Goal: Navigation & Orientation: Find specific page/section

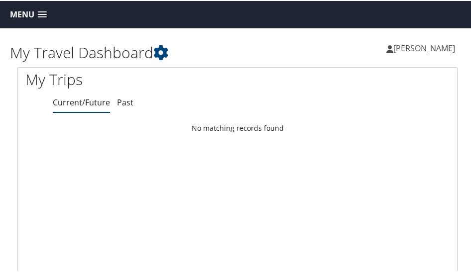
click at [445, 63] on div "[PERSON_NAME] [PERSON_NAME] My Settings Travel Agency Contacts View Travel Prof…" at bounding box center [357, 51] width 238 height 38
click at [74, 102] on link "Current/Future" at bounding box center [81, 101] width 57 height 11
click at [40, 11] on span at bounding box center [42, 13] width 9 height 7
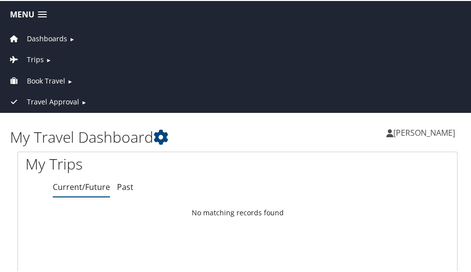
click at [215, 51] on link "Trips ►" at bounding box center [237, 56] width 470 height 21
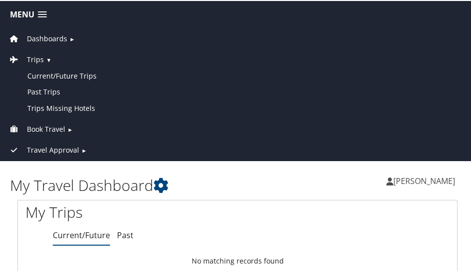
click at [329, 208] on div at bounding box center [237, 213] width 439 height 26
